Goal: Task Accomplishment & Management: Manage account settings

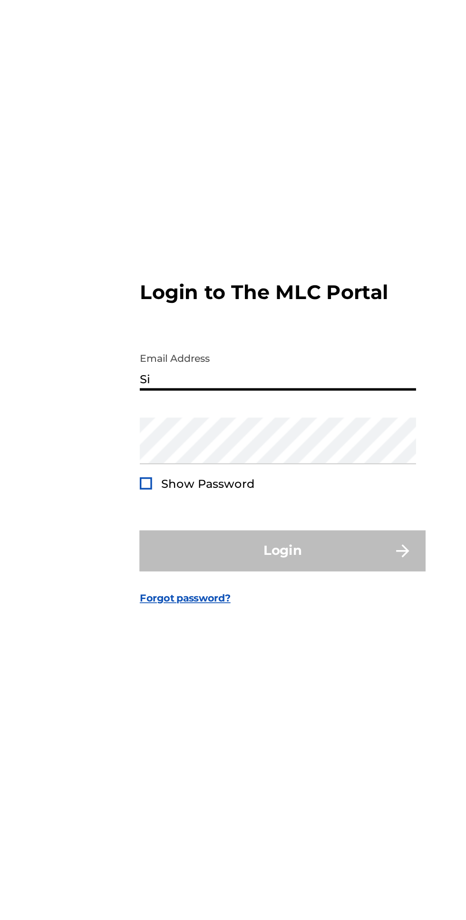
type input "[EMAIL_ADDRESS][DOMAIN_NAME]"
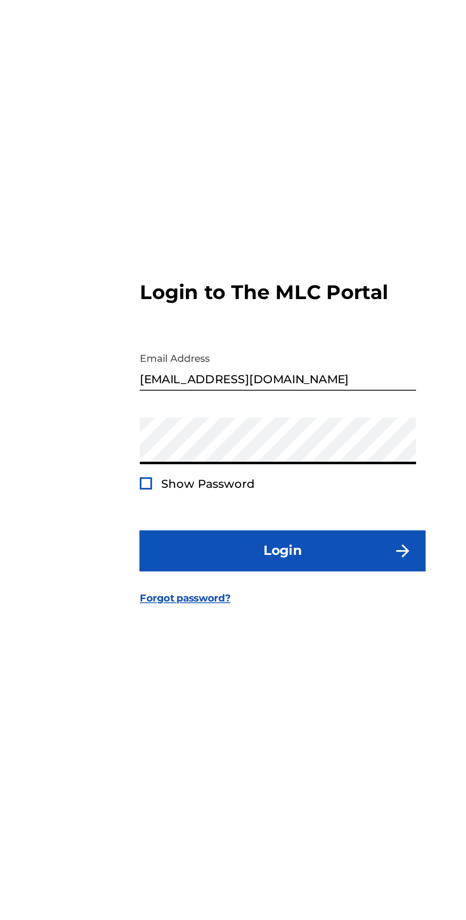
click at [153, 504] on div at bounding box center [153, 500] width 7 height 7
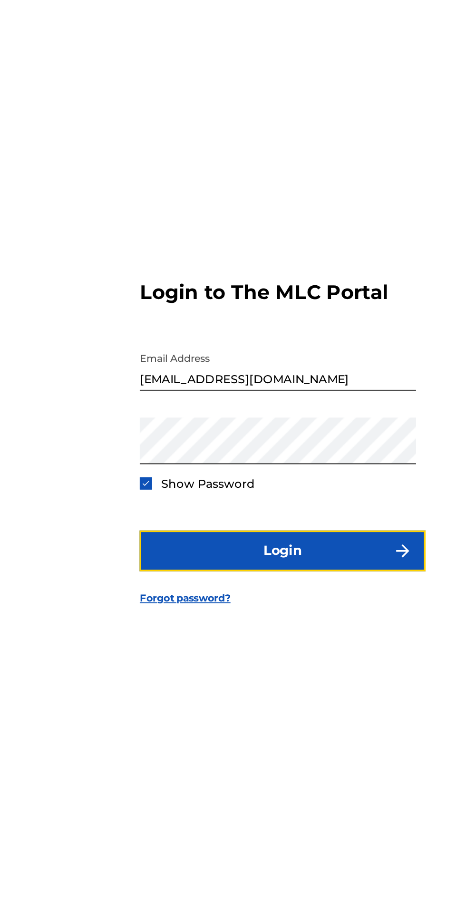
click at [245, 552] on button "Login" at bounding box center [233, 540] width 166 height 24
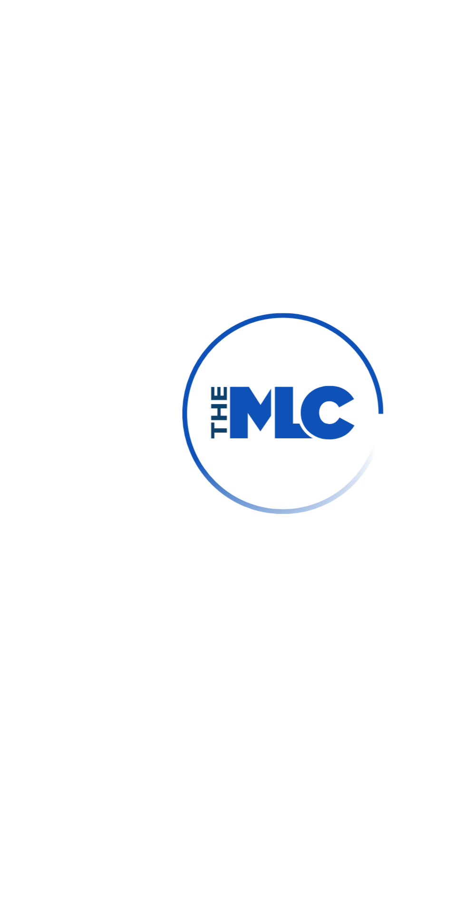
scroll to position [5, 0]
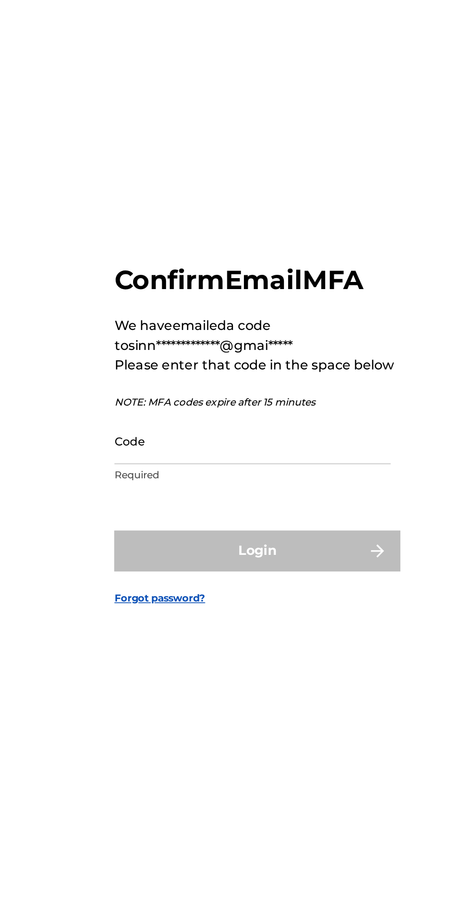
click at [198, 490] on input "Code" at bounding box center [230, 475] width 161 height 27
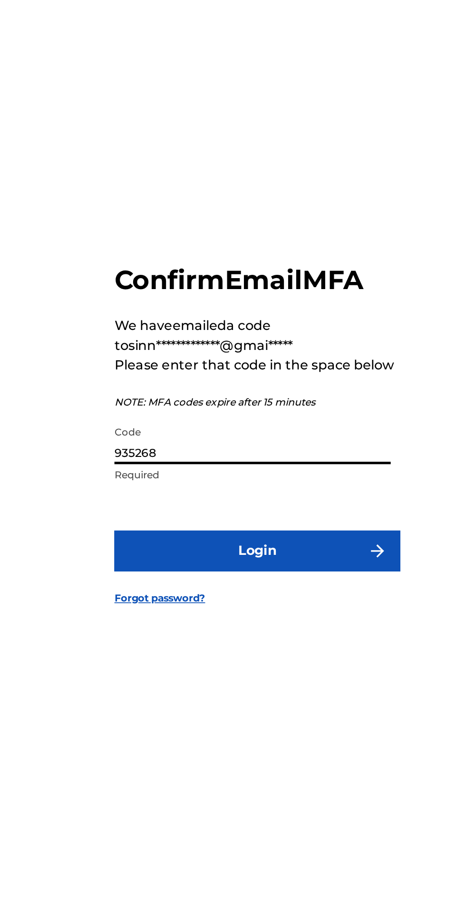
type input "935268"
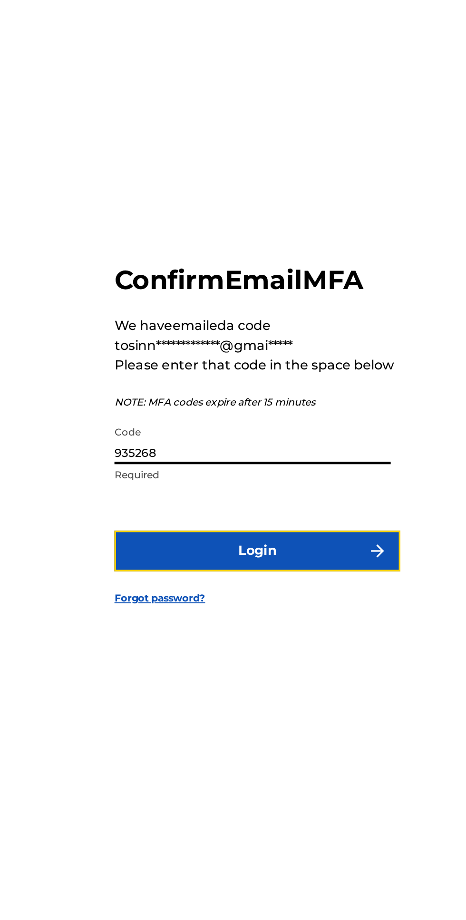
click at [218, 552] on button "Login" at bounding box center [233, 540] width 166 height 24
